Goal: Transaction & Acquisition: Purchase product/service

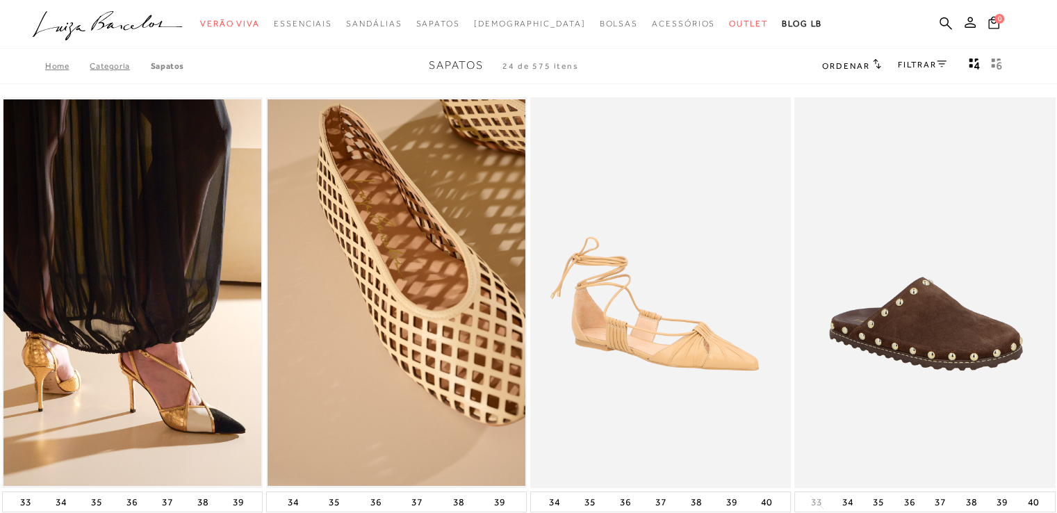
click at [114, 69] on link "Categoria" at bounding box center [120, 66] width 60 height 10
click at [943, 22] on icon at bounding box center [946, 23] width 13 height 13
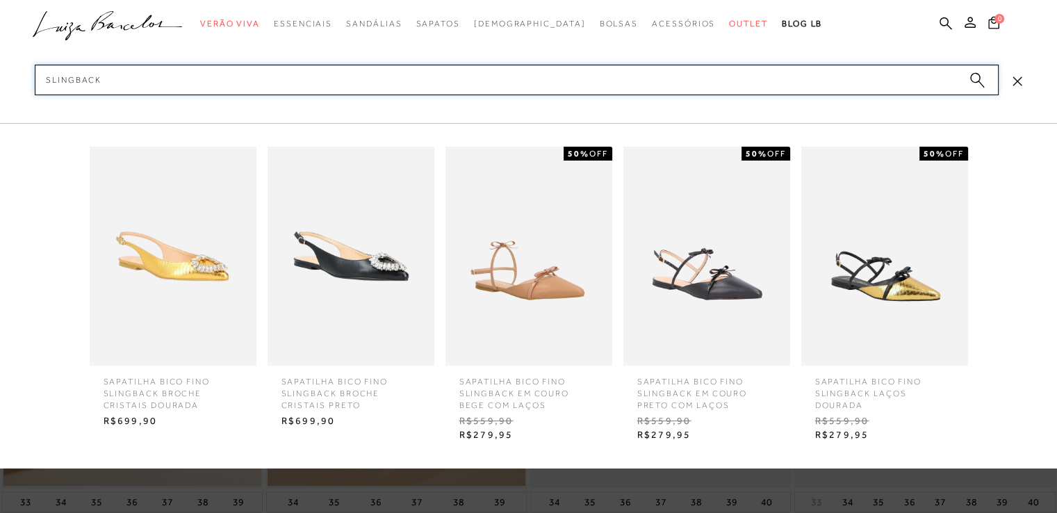
type input "slingback"
click at [974, 79] on circle "submit" at bounding box center [975, 78] width 10 height 10
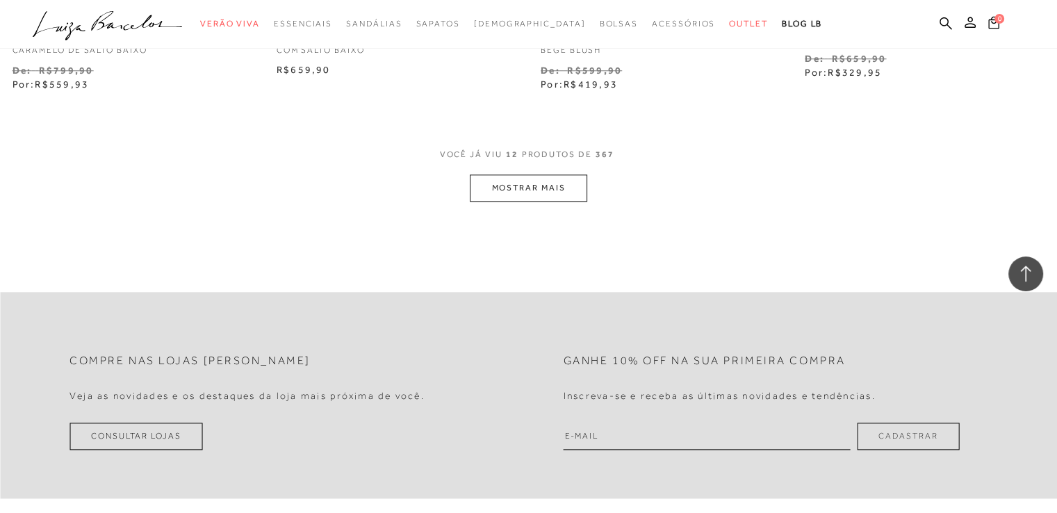
scroll to position [1557, 0]
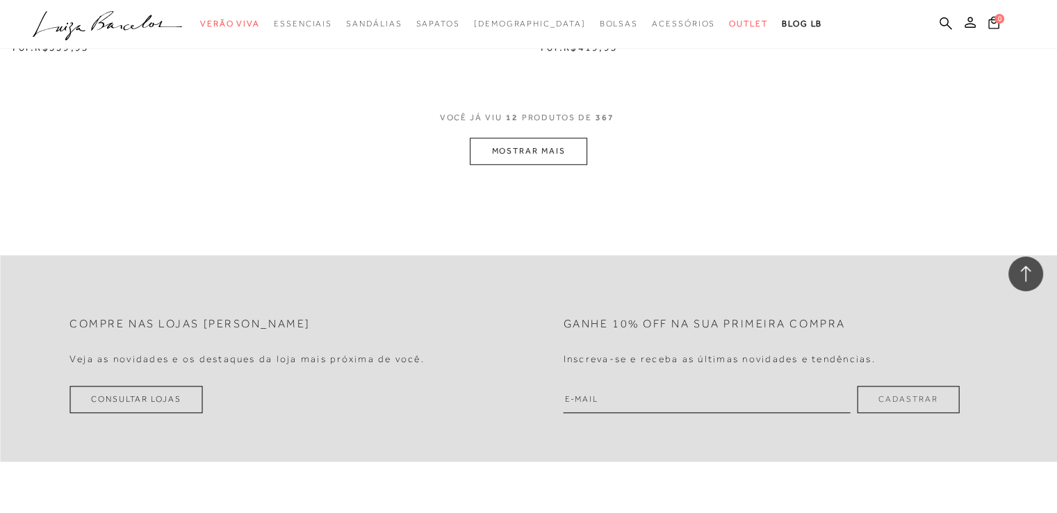
click at [553, 138] on button "MOSTRAR MAIS" at bounding box center [528, 151] width 117 height 27
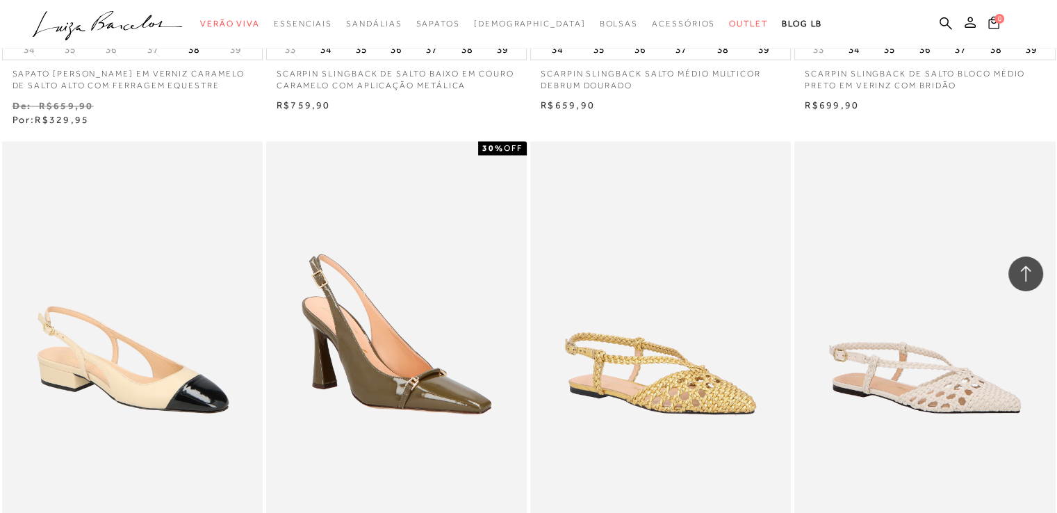
scroll to position [2925, 0]
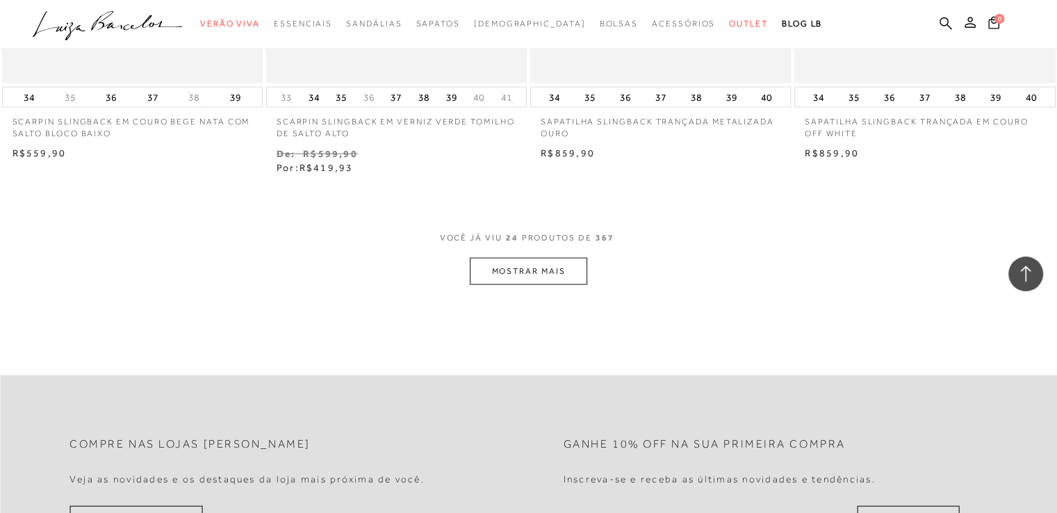
click at [553, 258] on button "MOSTRAR MAIS" at bounding box center [528, 271] width 117 height 27
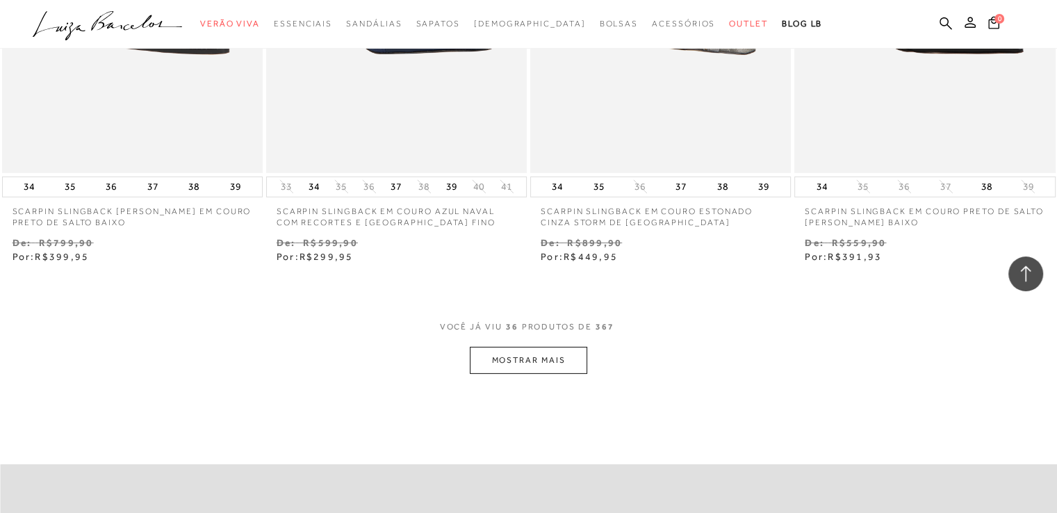
scroll to position [4316, 0]
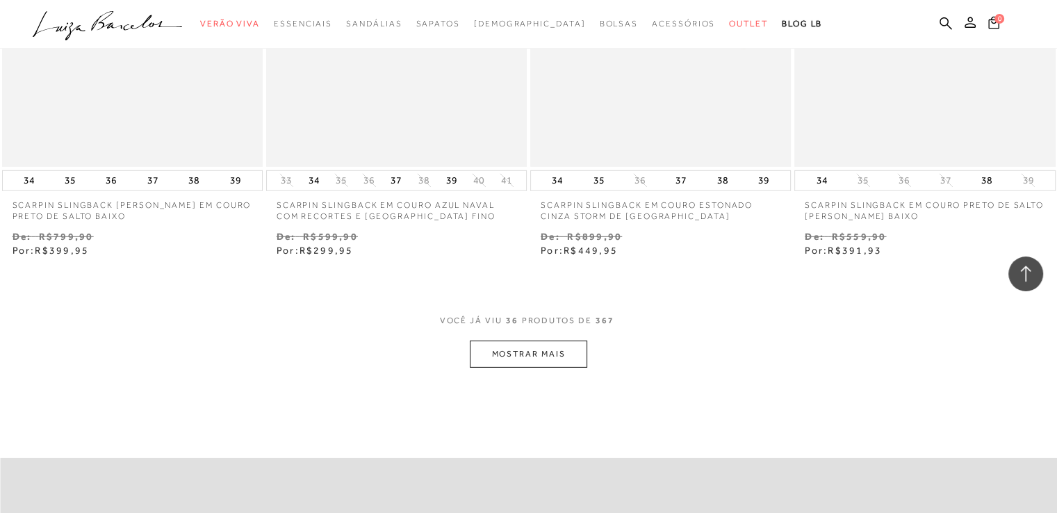
click at [534, 341] on button "MOSTRAR MAIS" at bounding box center [528, 354] width 117 height 27
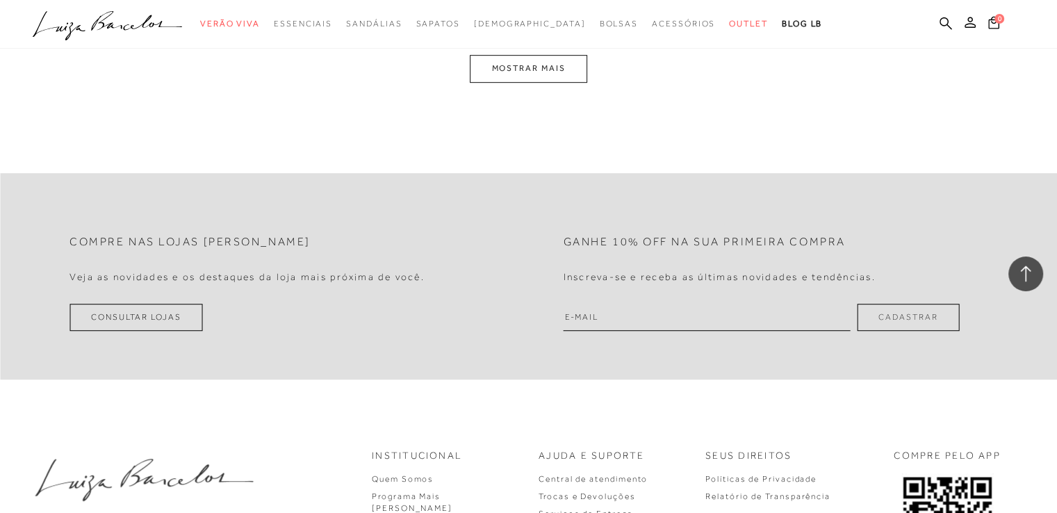
scroll to position [6082, 0]
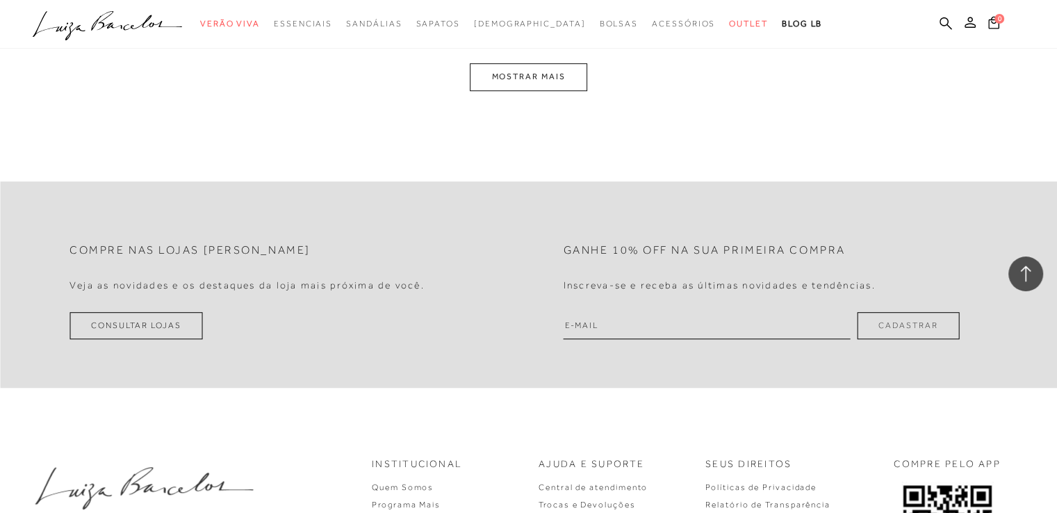
click at [556, 73] on button "MOSTRAR MAIS" at bounding box center [528, 76] width 117 height 27
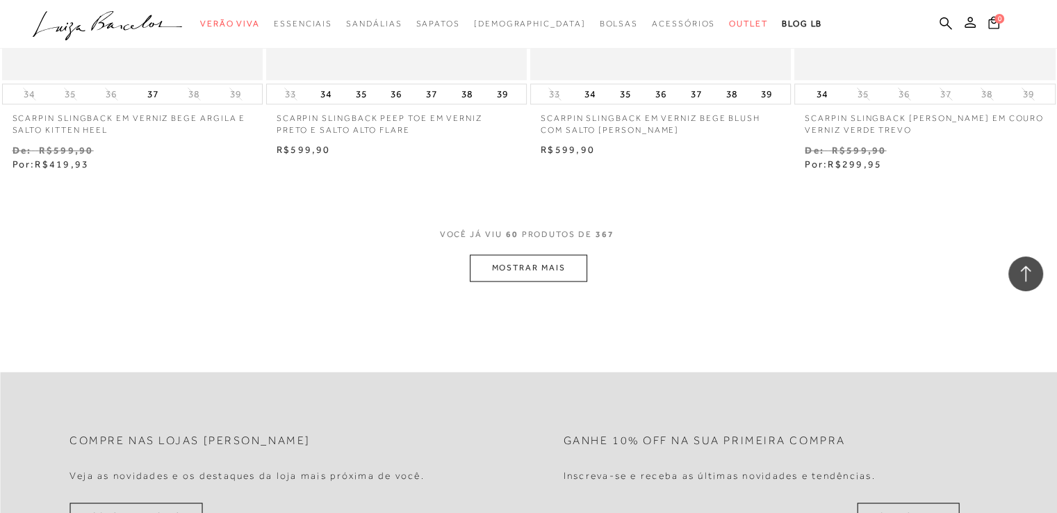
scroll to position [7427, 0]
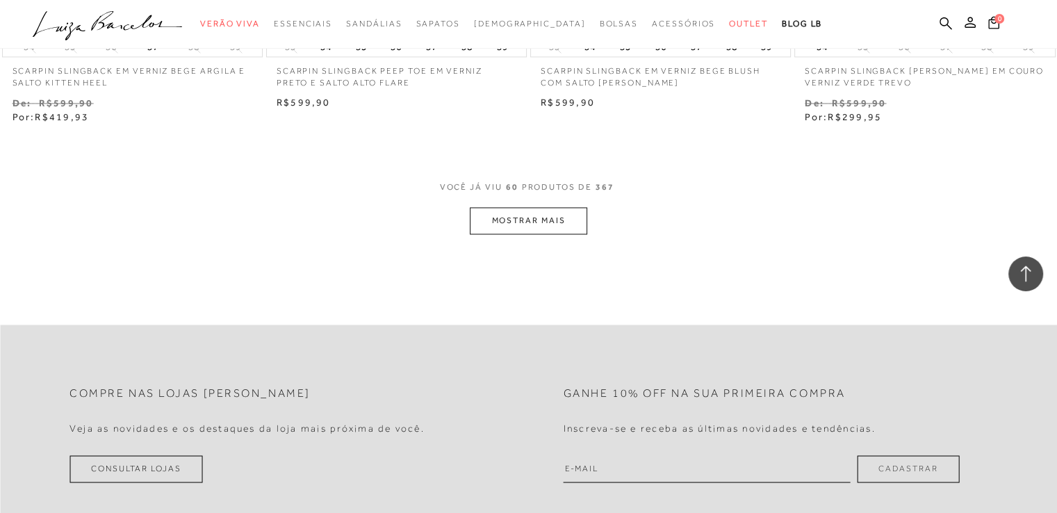
click at [537, 207] on button "MOSTRAR MAIS" at bounding box center [528, 220] width 117 height 27
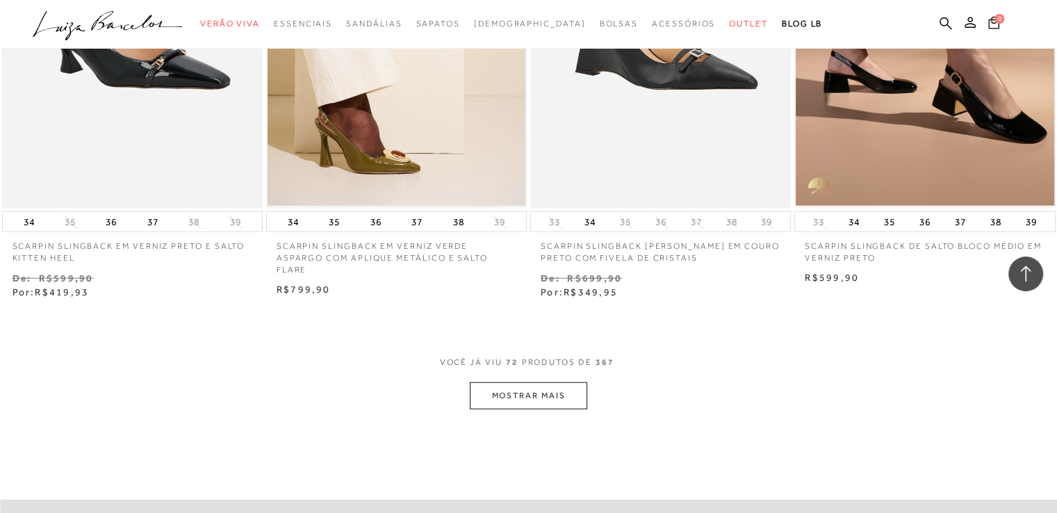
scroll to position [8752, 0]
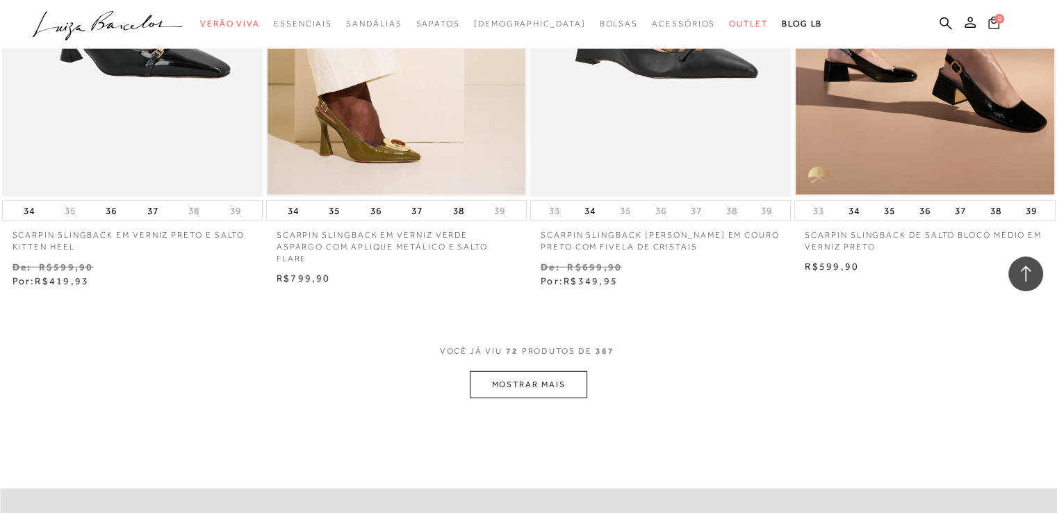
click at [568, 372] on button "MOSTRAR MAIS" at bounding box center [528, 384] width 117 height 27
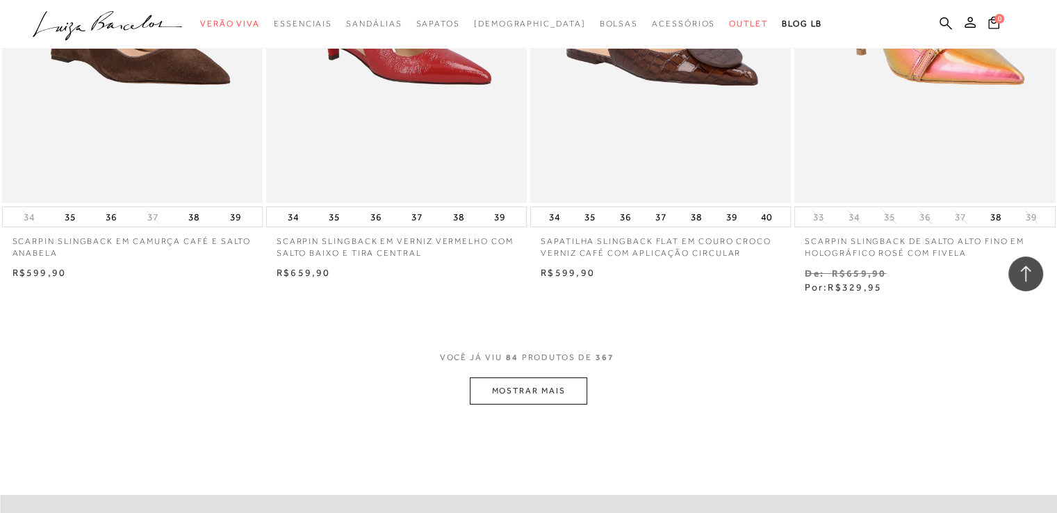
scroll to position [10427, 0]
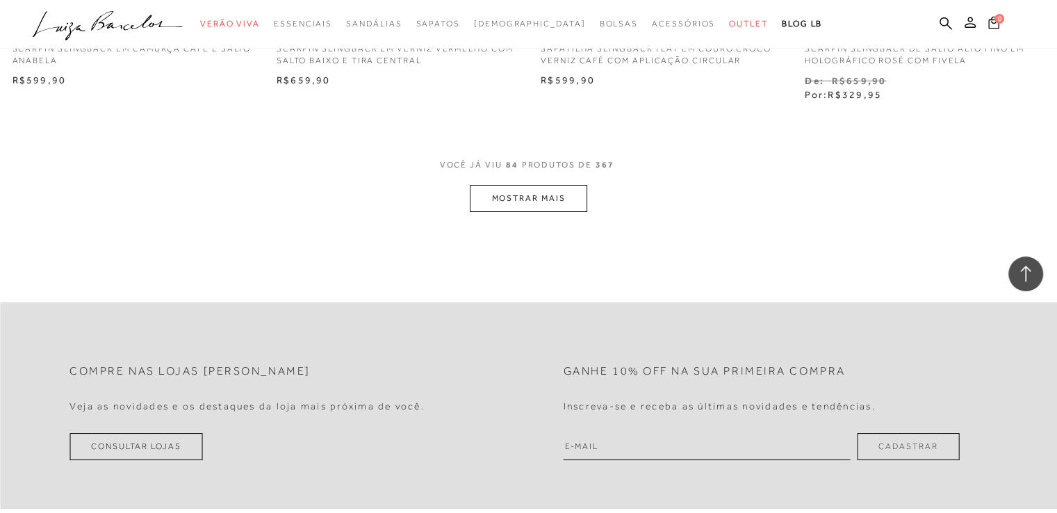
click at [543, 187] on button "MOSTRAR MAIS" at bounding box center [528, 198] width 117 height 27
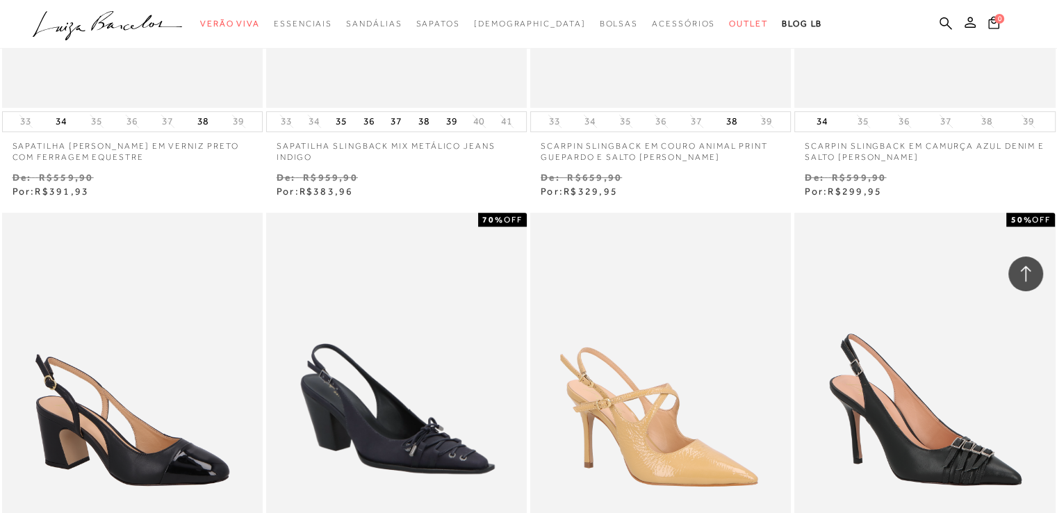
scroll to position [11771, 0]
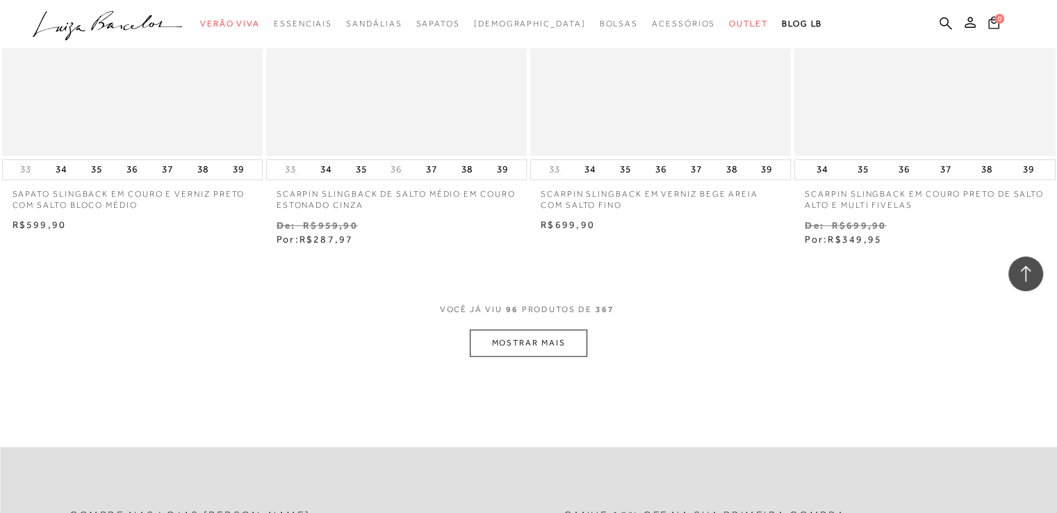
click at [548, 329] on button "MOSTRAR MAIS" at bounding box center [528, 342] width 117 height 27
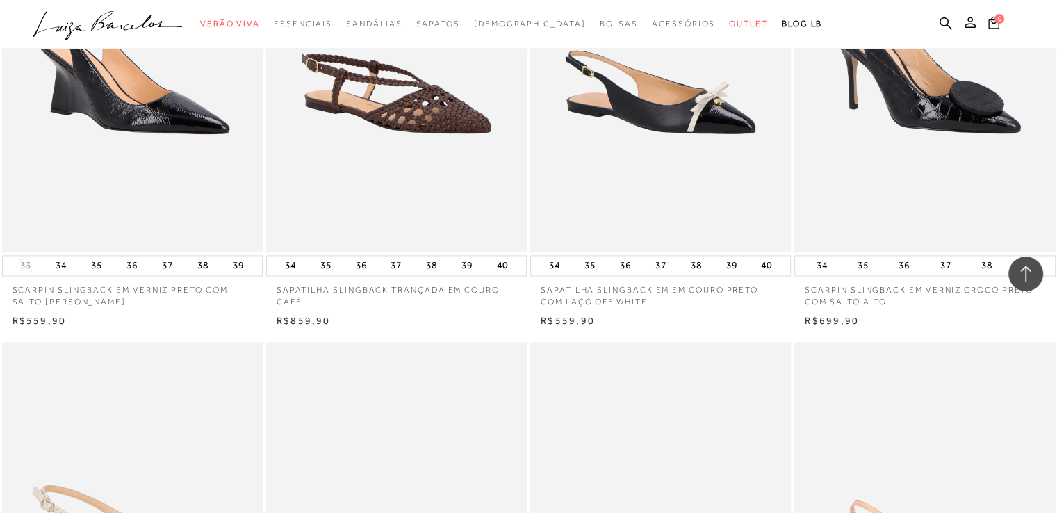
scroll to position [13115, 0]
